Goal: Complete application form

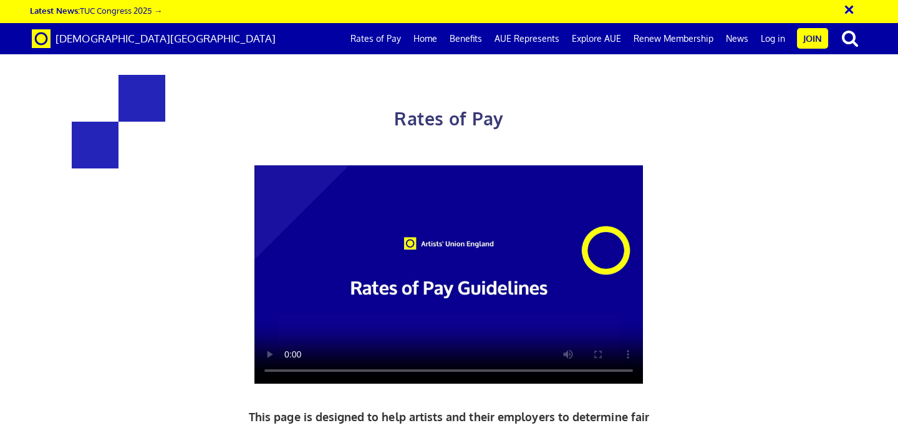
scroll to position [0, 7]
click at [757, 235] on div "Rates of Pay This page is designed to help artists and their employers to deter…" at bounding box center [449, 321] width 917 height 619
click at [845, 209] on div "Rates of Pay This page is designed to help artists and their employers to deter…" at bounding box center [449, 321] width 917 height 619
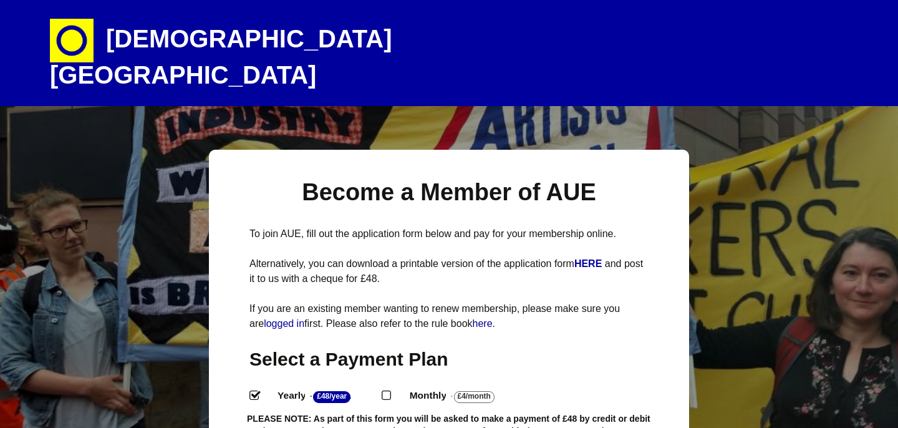
select select
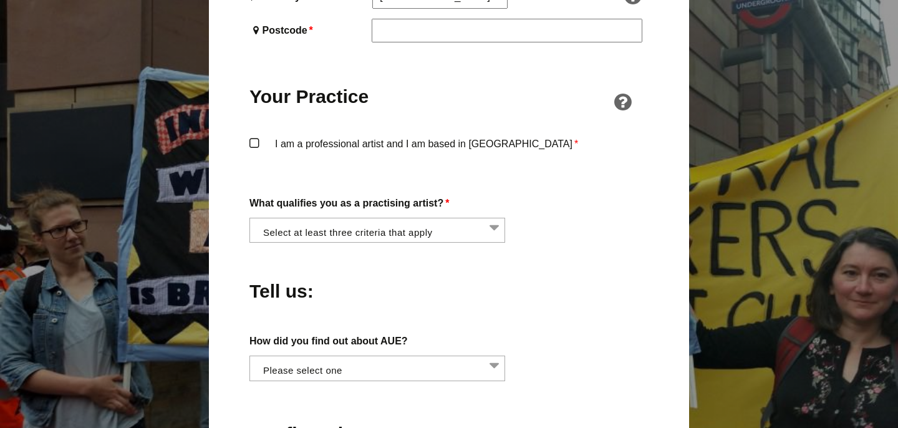
scroll to position [948, 0]
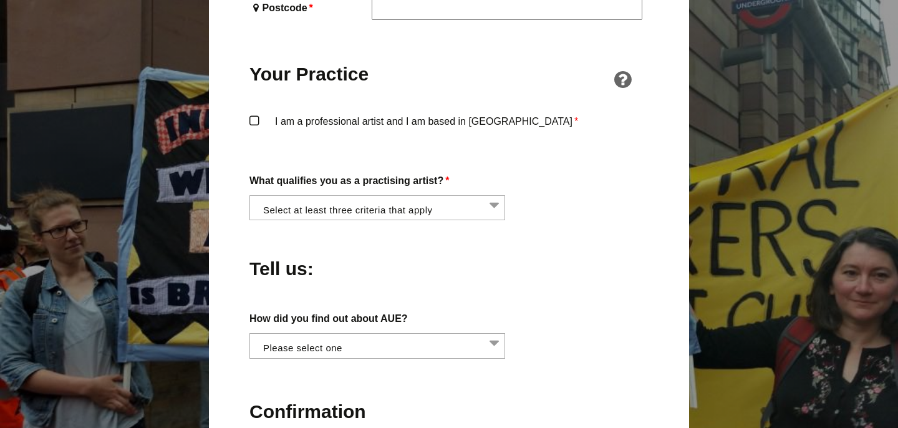
click at [487, 196] on li at bounding box center [381, 206] width 256 height 21
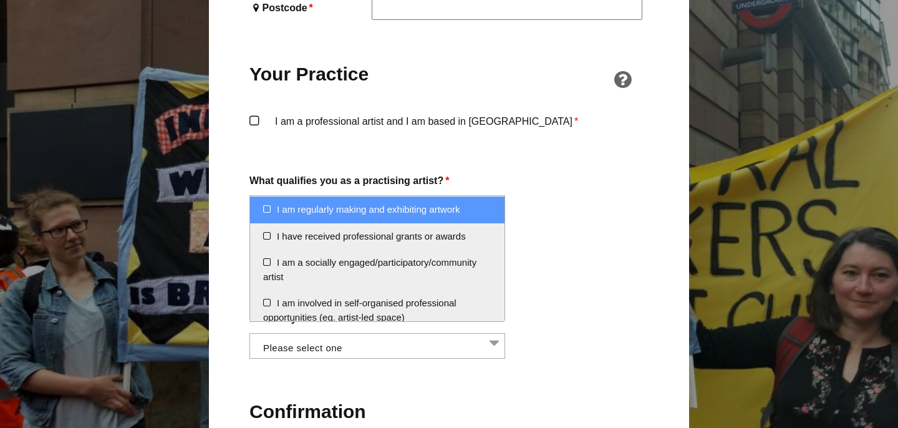
click at [267, 206] on li "I am regularly making and exhibiting artwork" at bounding box center [377, 209] width 254 height 27
select select "regularly_making_and_exhibiting_artwork"
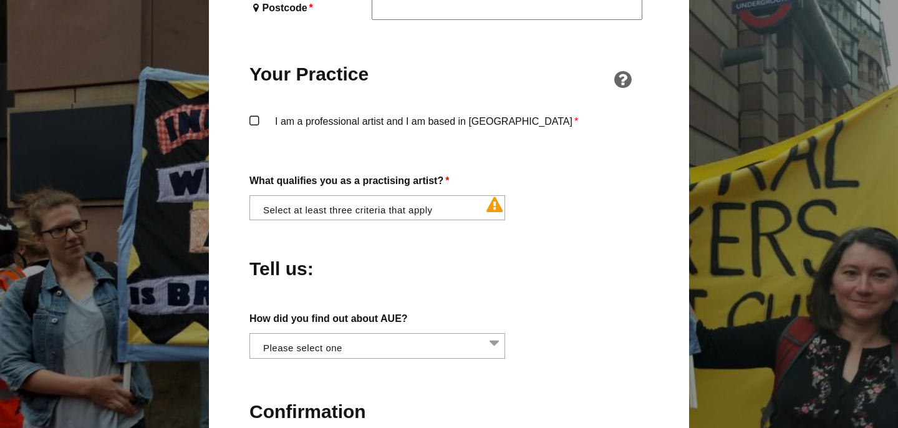
click at [604, 231] on div "Tell us:" at bounding box center [449, 265] width 399 height 68
click at [439, 196] on li at bounding box center [381, 206] width 256 height 21
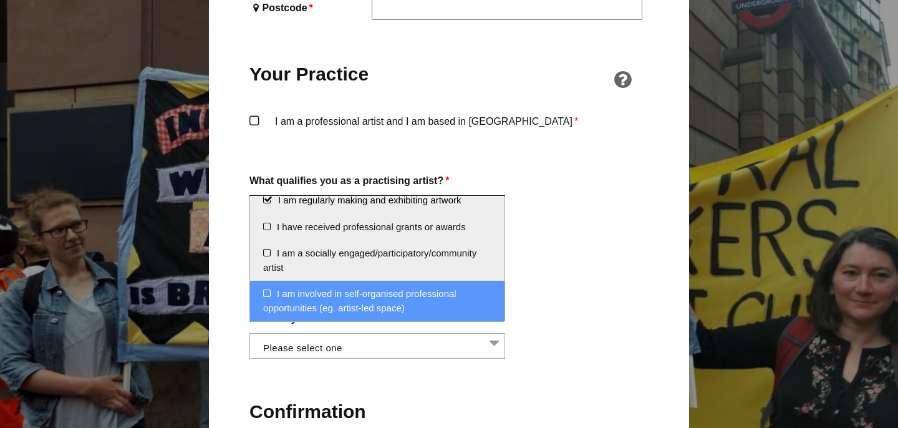
scroll to position [50, 0]
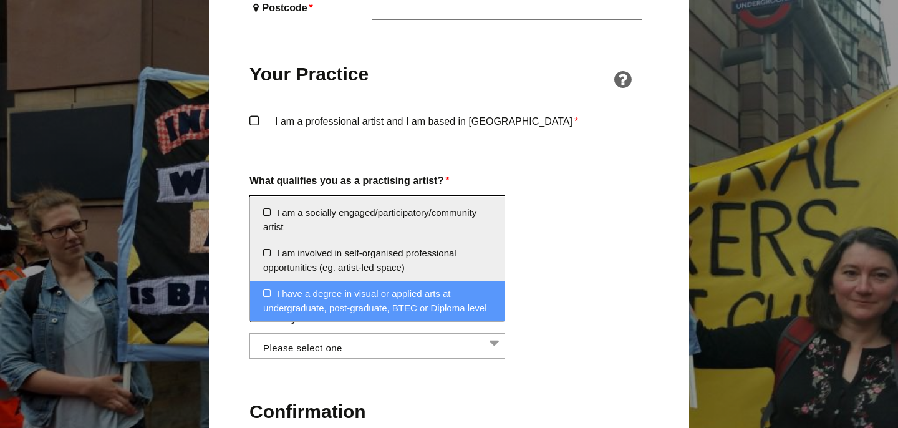
click at [263, 293] on li "I have a degree in visual or applied arts at undergraduate, post-graduate, BTEC…" at bounding box center [377, 301] width 254 height 41
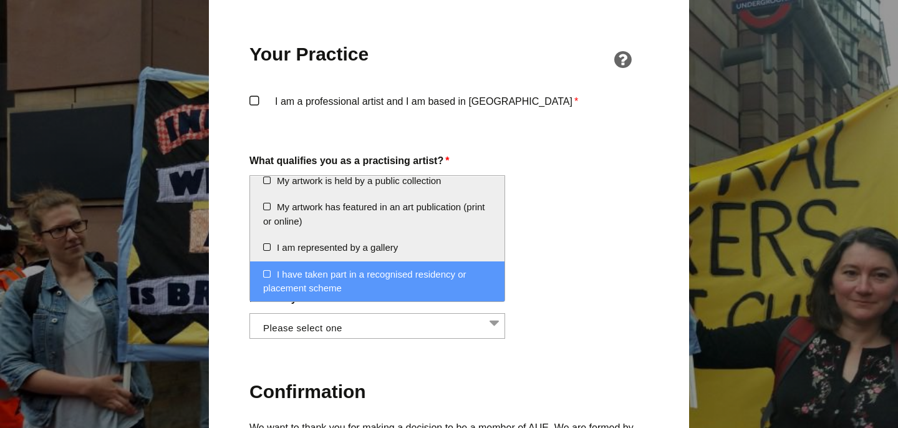
scroll to position [973, 0]
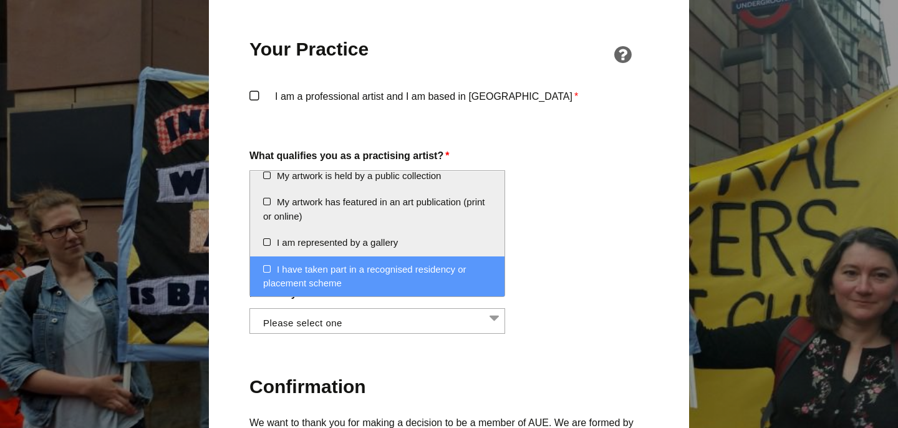
click at [267, 269] on li "I have taken part in a recognised residency or placement scheme" at bounding box center [377, 276] width 254 height 41
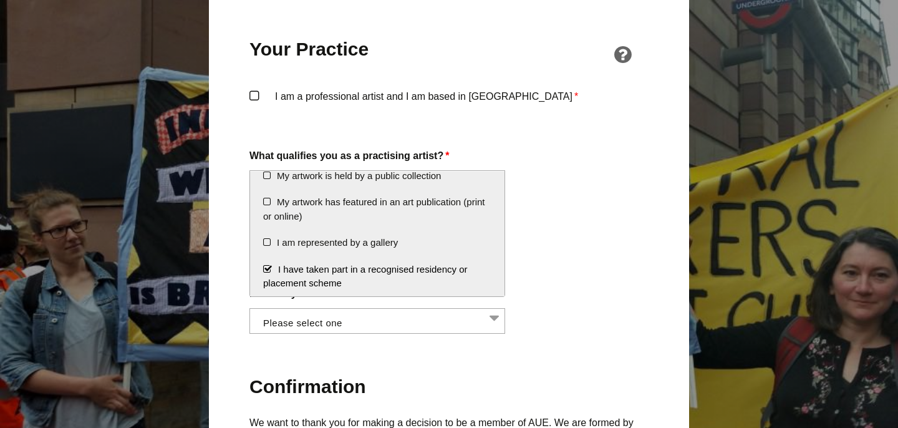
click at [623, 299] on div "How did you find out about AUE? Word of mouth Facebook Twitter Other social med…" at bounding box center [449, 309] width 399 height 49
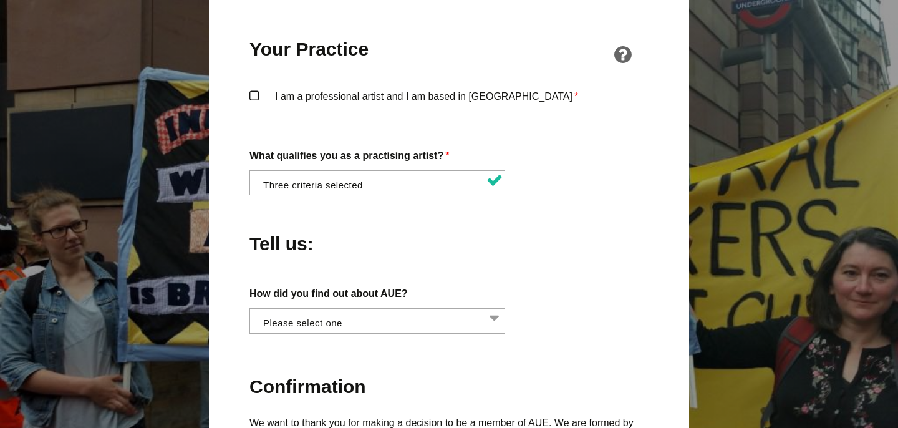
click at [484, 171] on li at bounding box center [381, 181] width 256 height 21
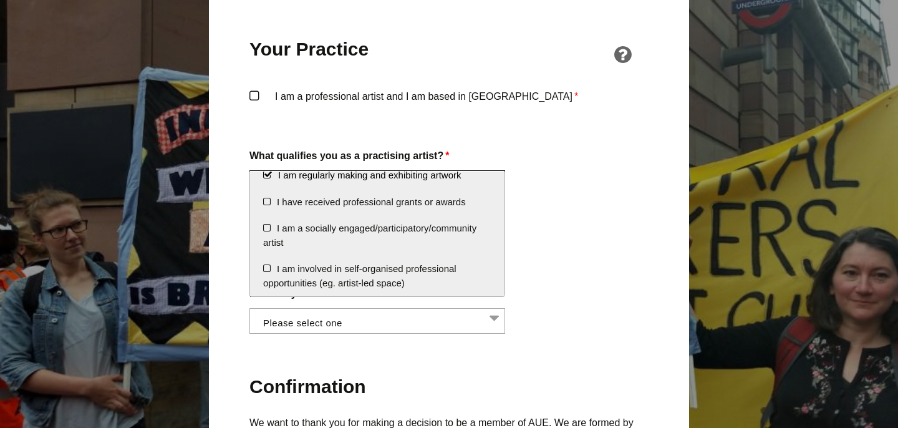
scroll to position [50, 0]
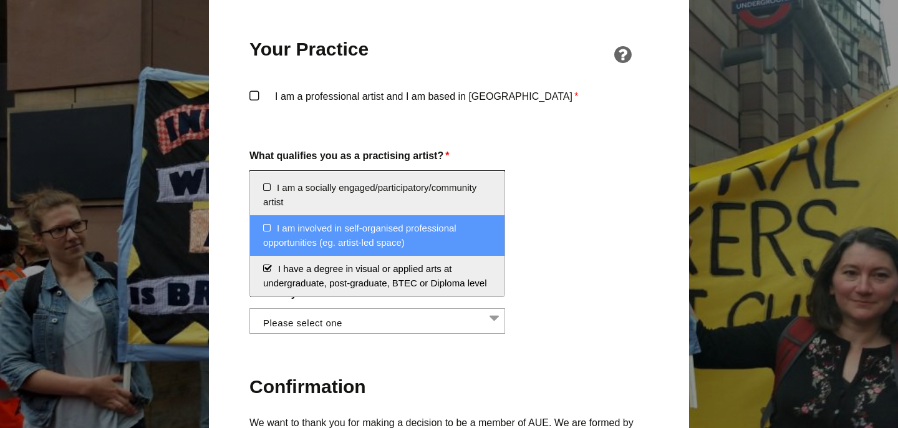
click at [266, 222] on li "I am involved in self-organised professional opportunities (eg. artist-led spac…" at bounding box center [377, 235] width 254 height 41
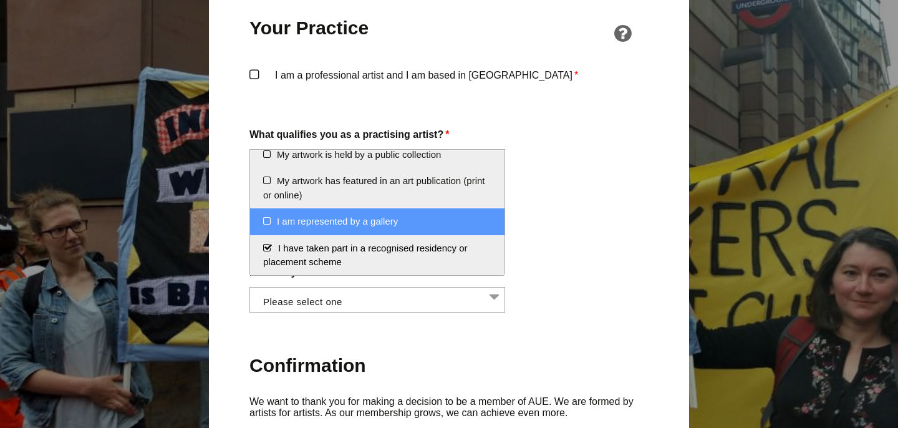
scroll to position [998, 0]
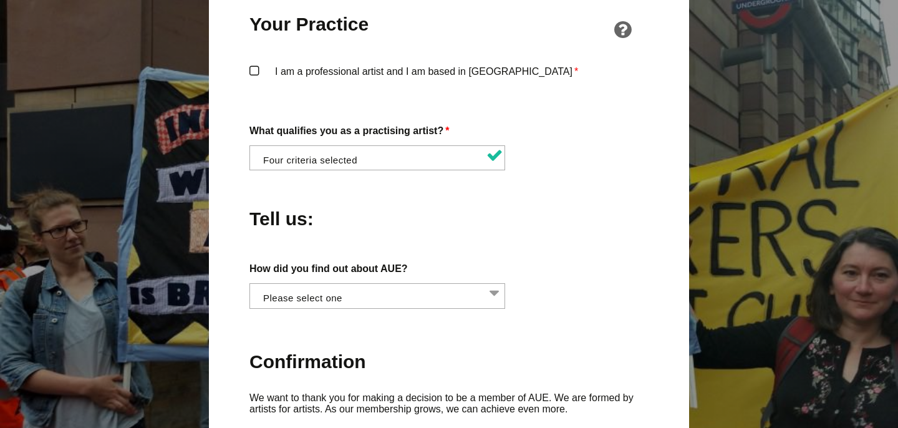
click at [567, 260] on div "How did you find out about AUE? Word of mouth Facebook Twitter Other social med…" at bounding box center [449, 284] width 399 height 49
click at [480, 284] on li at bounding box center [381, 294] width 256 height 21
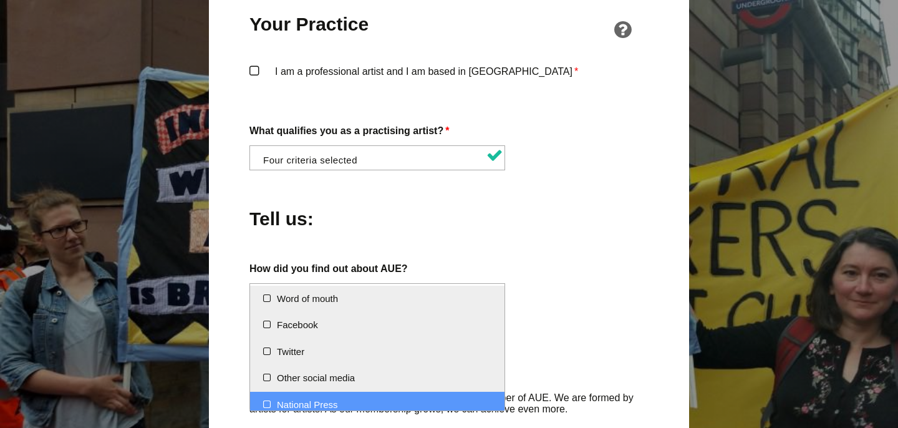
select select "National Press"
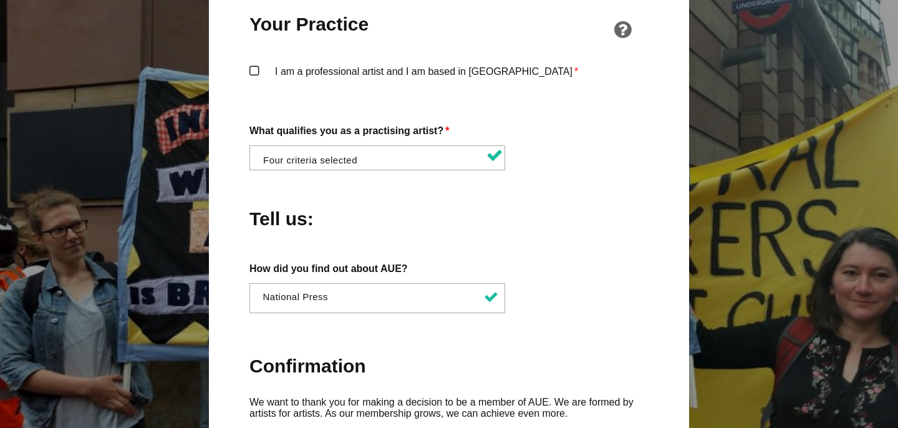
click at [595, 260] on div "How did you find out about AUE? Word of mouth Facebook Twitter Other social med…" at bounding box center [449, 286] width 399 height 53
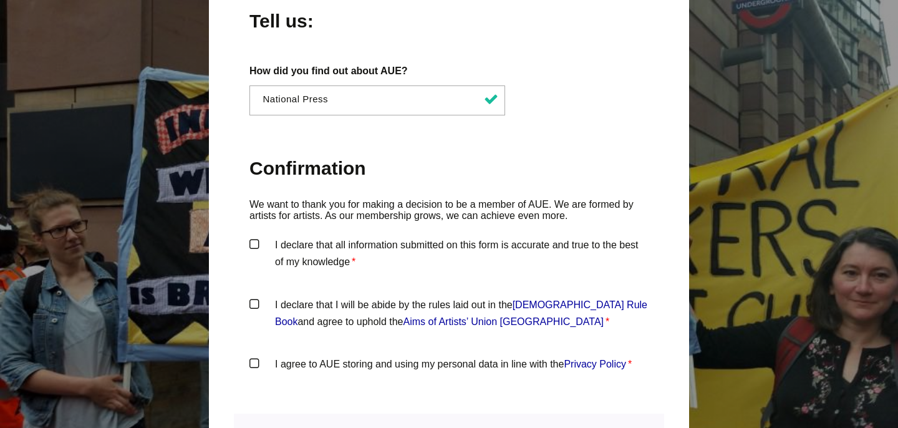
scroll to position [1198, 0]
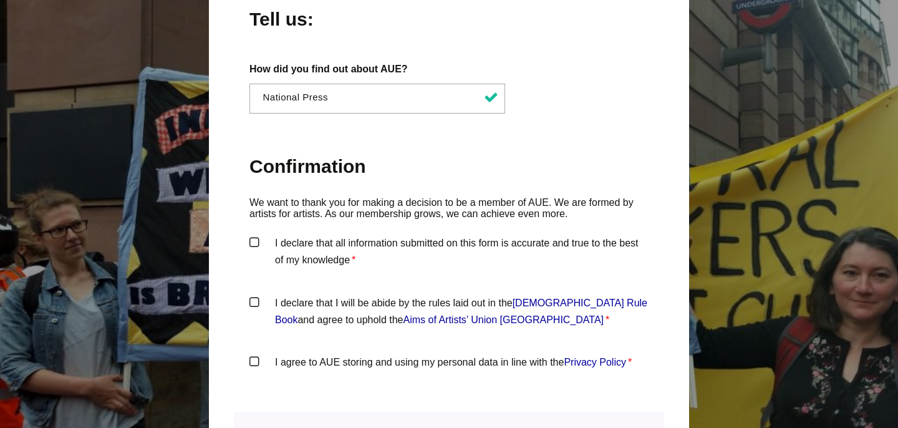
click at [252, 235] on label "I declare that all information submitted on this form is accurate and true to t…" at bounding box center [449, 253] width 399 height 37
click at [0, 0] on input "I declare that all information submitted on this form is accurate and true to t…" at bounding box center [0, 0] width 0 height 0
click at [256, 294] on label "I declare that I will be abide by the rules laid out in the [DEMOGRAPHIC_DATA] …" at bounding box center [449, 312] width 399 height 37
click at [0, 0] on input "I declare that I will be abide by the rules laid out in the [DEMOGRAPHIC_DATA] …" at bounding box center [0, 0] width 0 height 0
click at [257, 354] on label "I agree to AUE storing and using my personal data in line with the Privacy Poli…" at bounding box center [449, 372] width 399 height 37
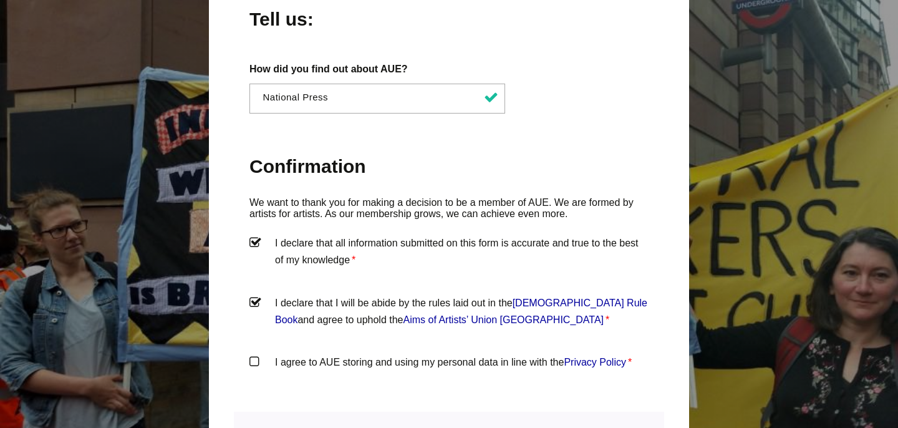
click at [0, 0] on input "I agree to AUE storing and using my personal data in line with the Privacy Poli…" at bounding box center [0, 0] width 0 height 0
click at [584, 138] on label "Confirmation" at bounding box center [449, 167] width 399 height 59
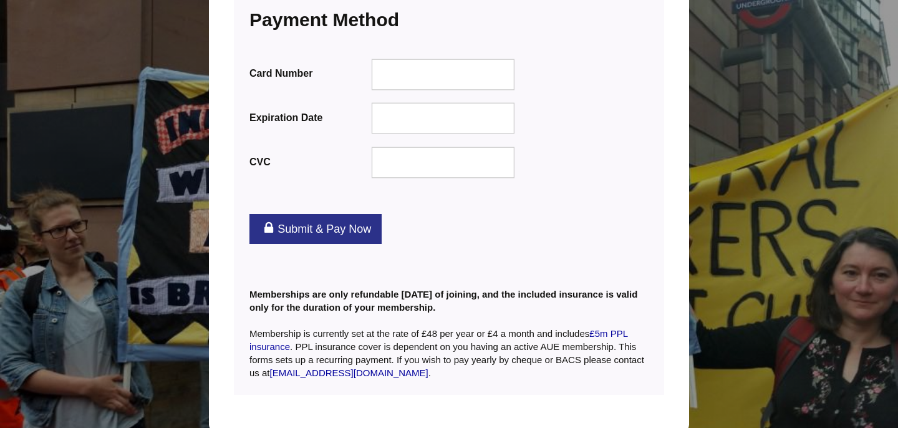
scroll to position [1622, 0]
